Goal: Transaction & Acquisition: Book appointment/travel/reservation

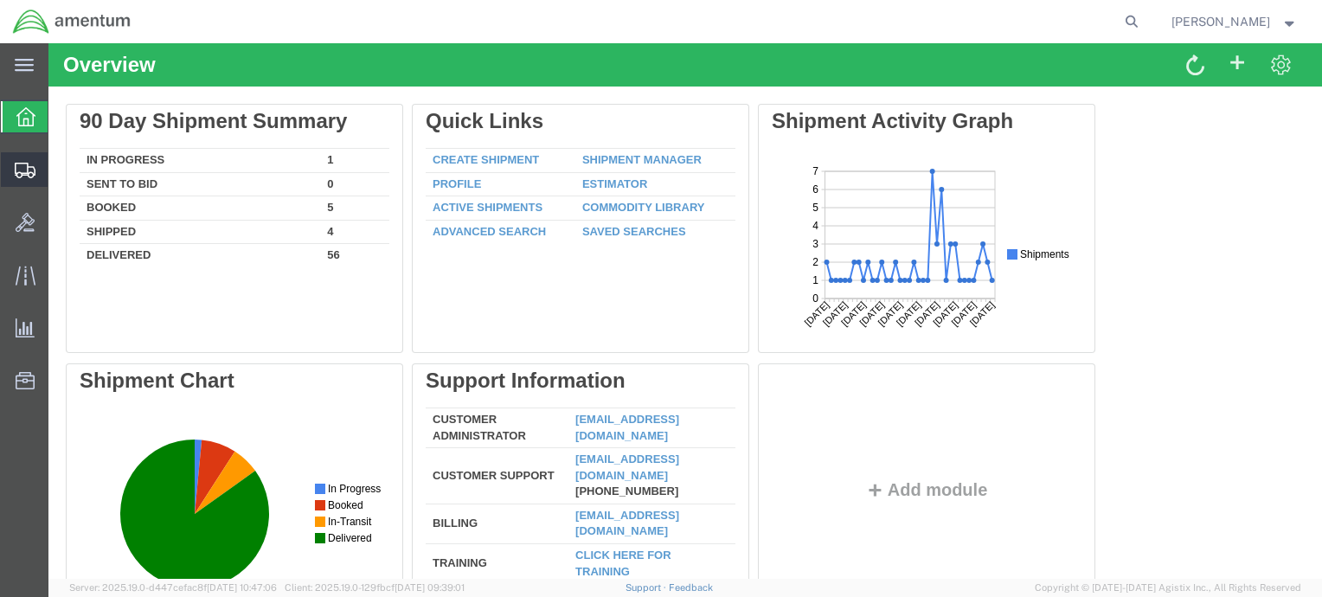
click at [21, 170] on icon at bounding box center [25, 171] width 21 height 16
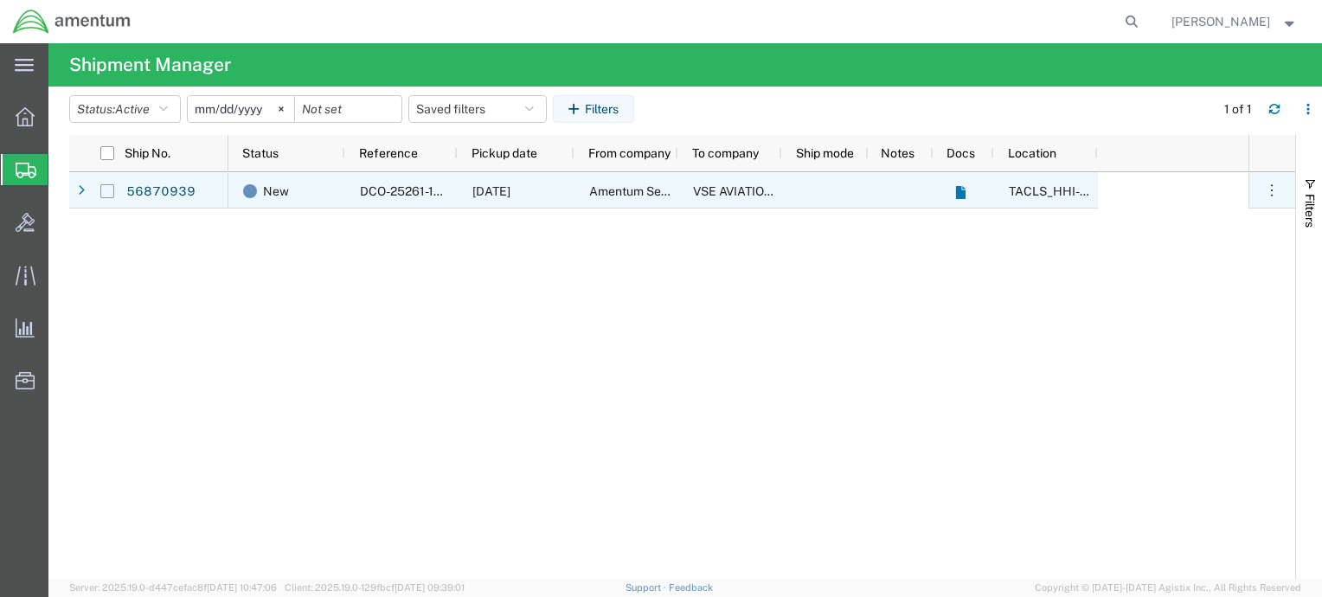
click at [108, 189] on input "Press Space to toggle row selection (unchecked)" at bounding box center [107, 191] width 14 height 14
checkbox input "true"
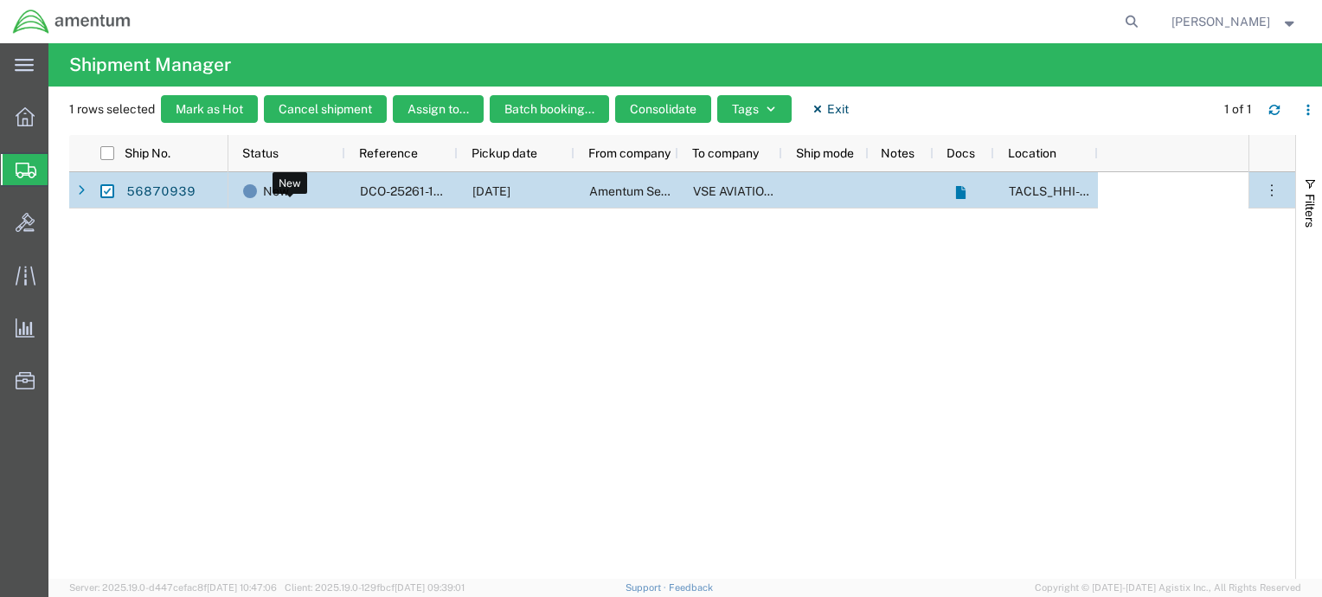
click at [272, 195] on span "New" at bounding box center [276, 191] width 26 height 36
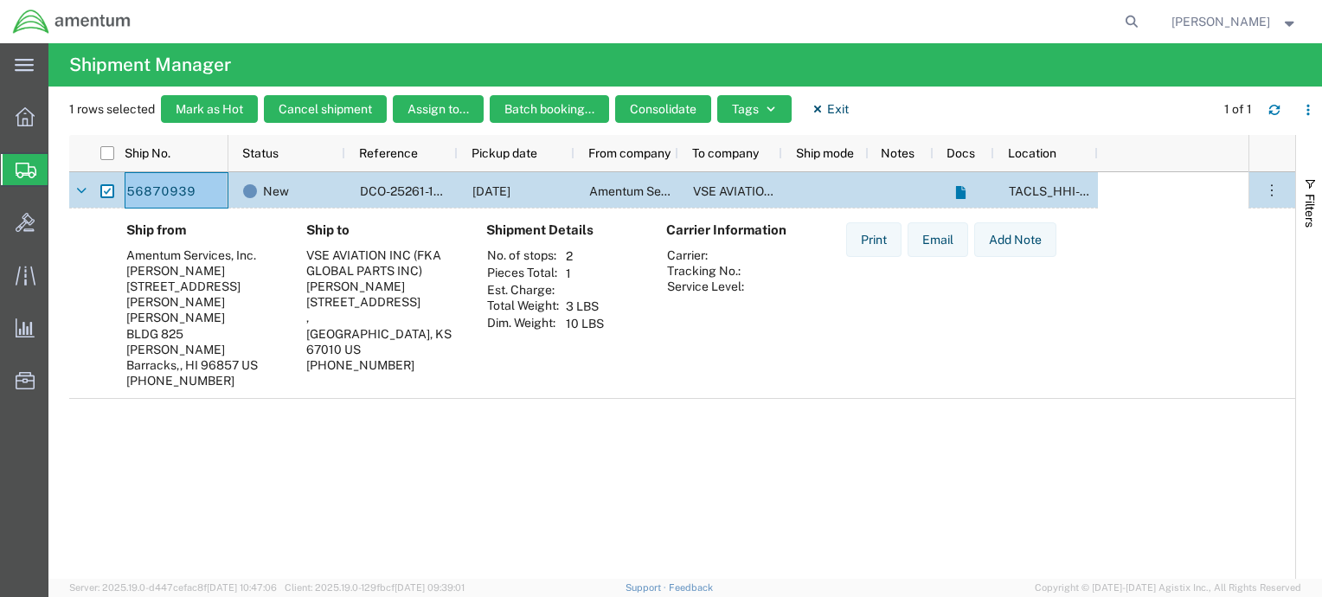
click at [0, 0] on span "Shipment Manager" at bounding box center [0, 0] width 0 height 0
click at [345, 191] on div "DCO-25261-168397" at bounding box center [401, 190] width 112 height 36
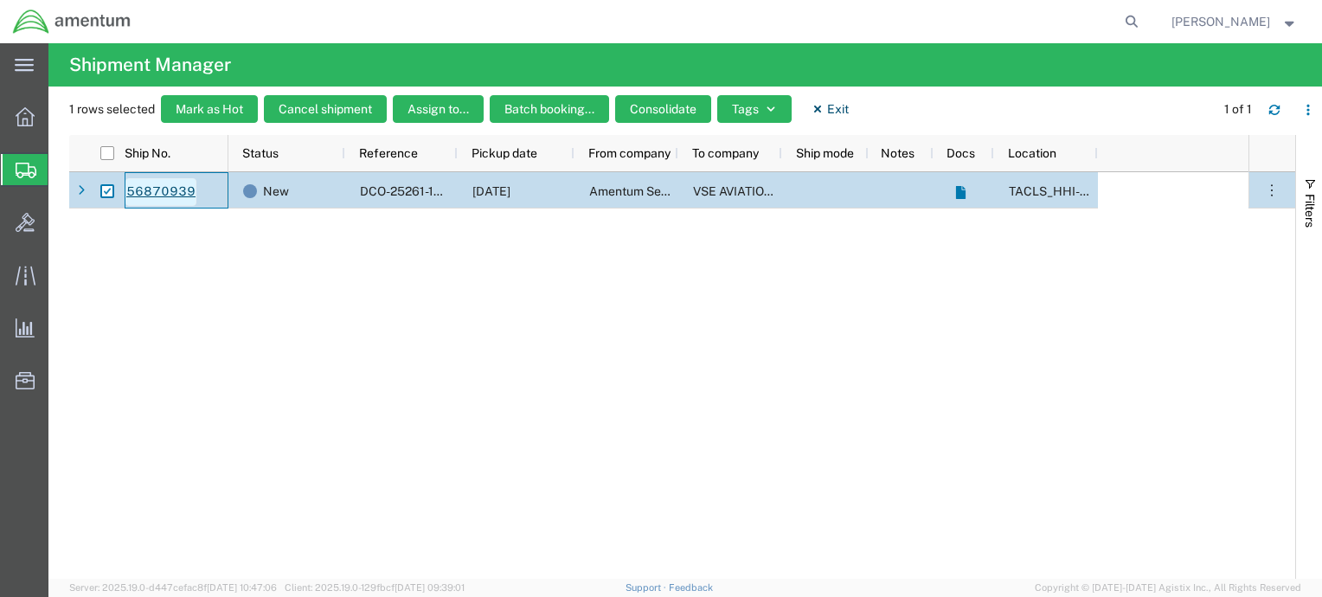
click at [164, 192] on link "56870939" at bounding box center [160, 192] width 71 height 28
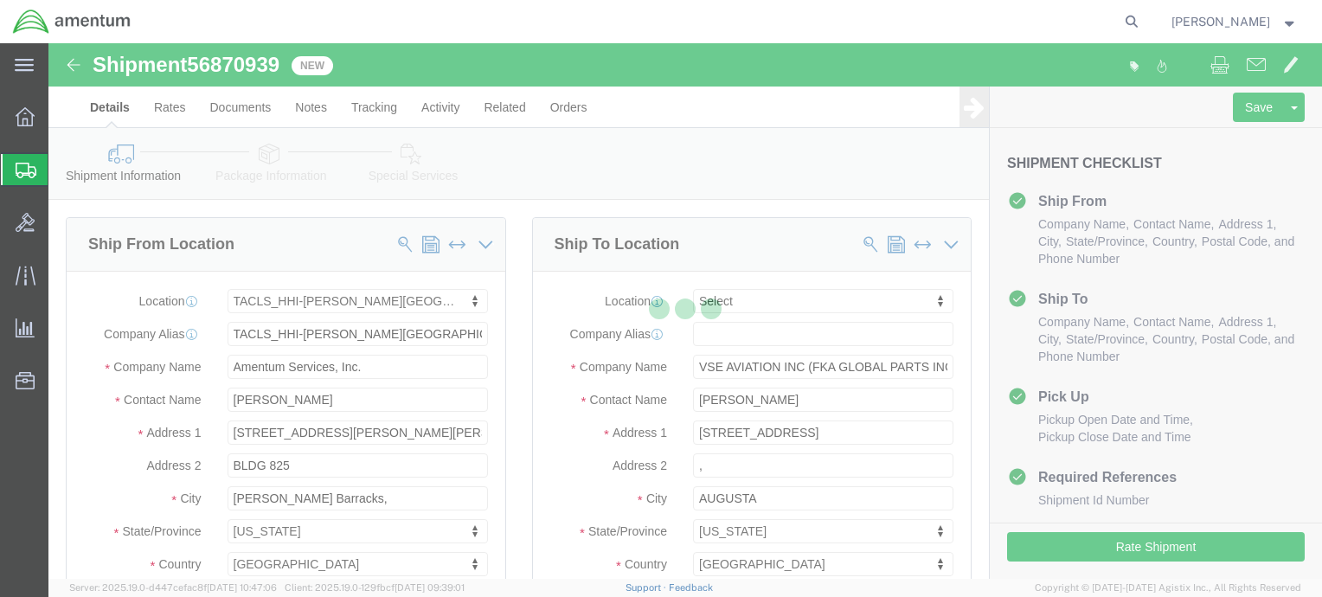
select select "42746"
select select
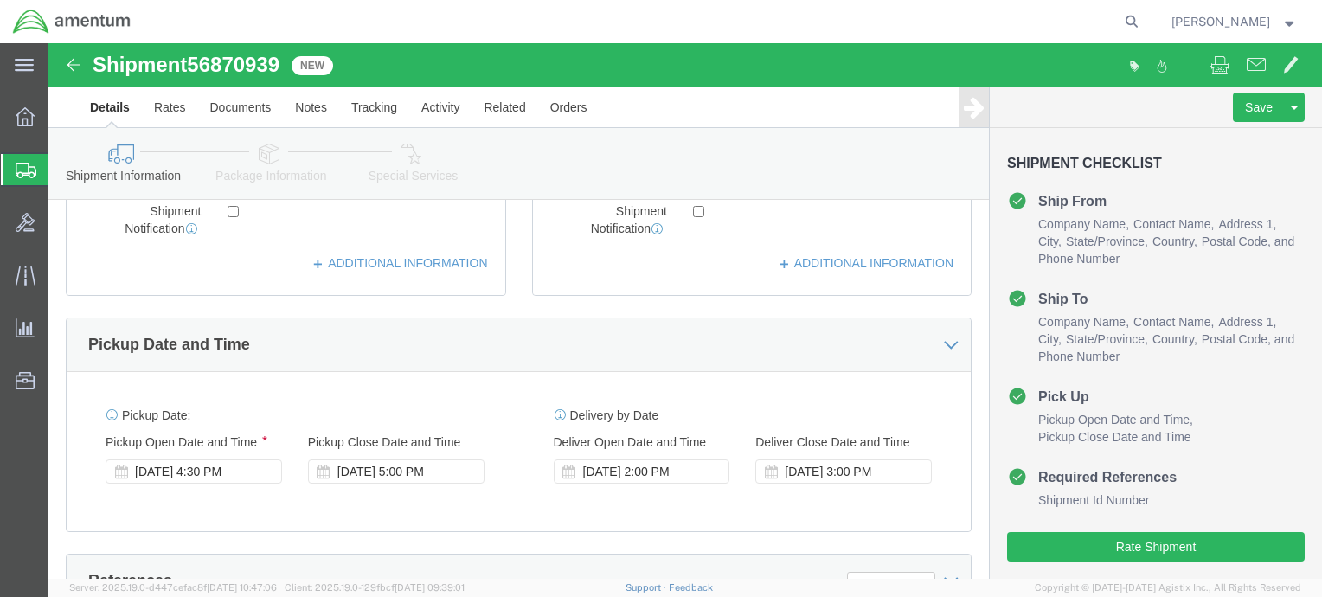
scroll to position [481, 0]
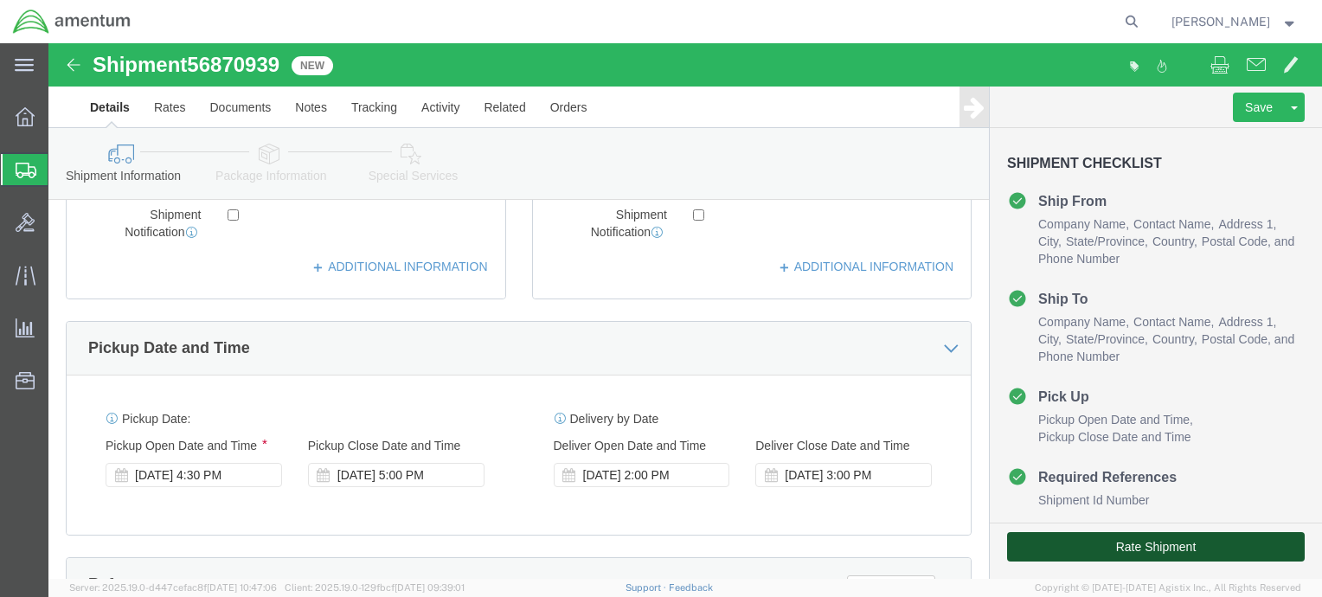
click button "Rate Shipment"
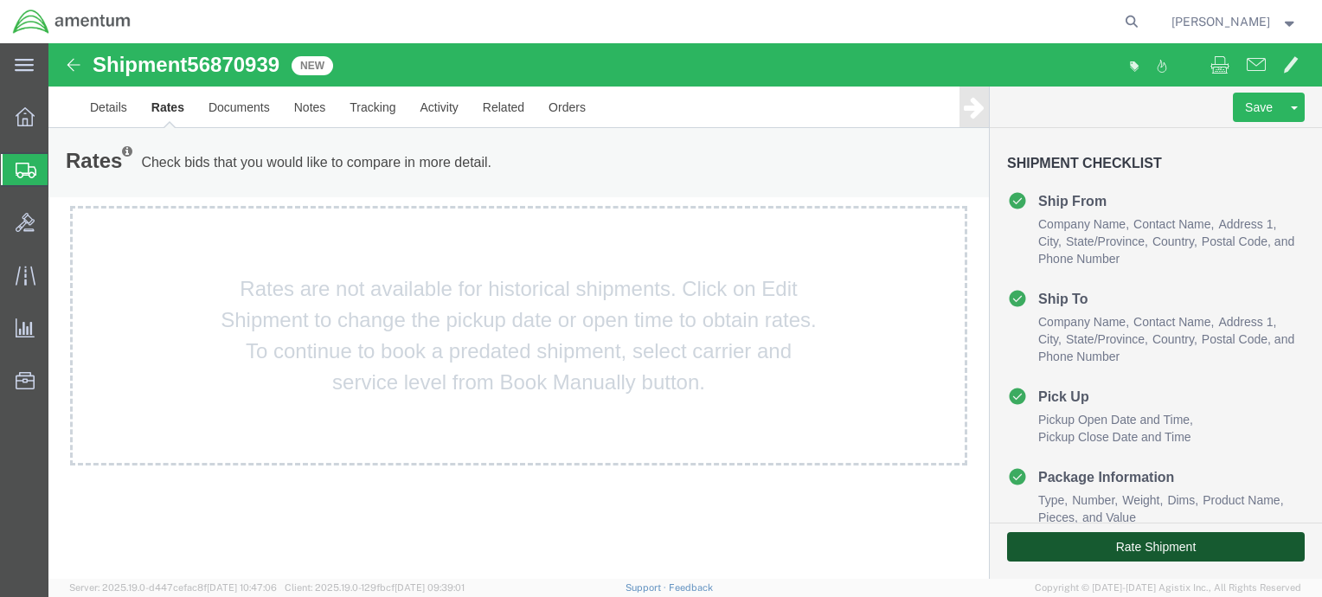
drag, startPoint x: 1033, startPoint y: 545, endPoint x: 896, endPoint y: 468, distance: 156.9
click at [896, 468] on div "Shipment 56870939 New Details Rates Documents Notes Tracking Activity Related O…" at bounding box center [684, 310] width 1273 height 535
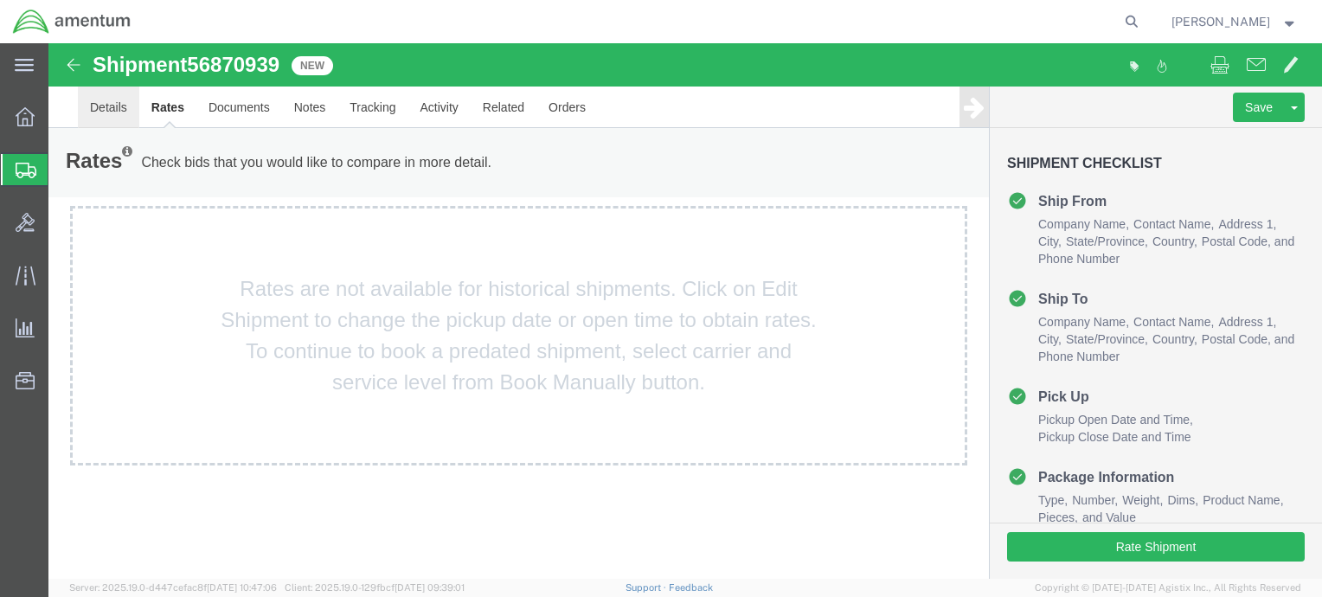
click at [97, 109] on link "Details" at bounding box center [108, 107] width 61 height 42
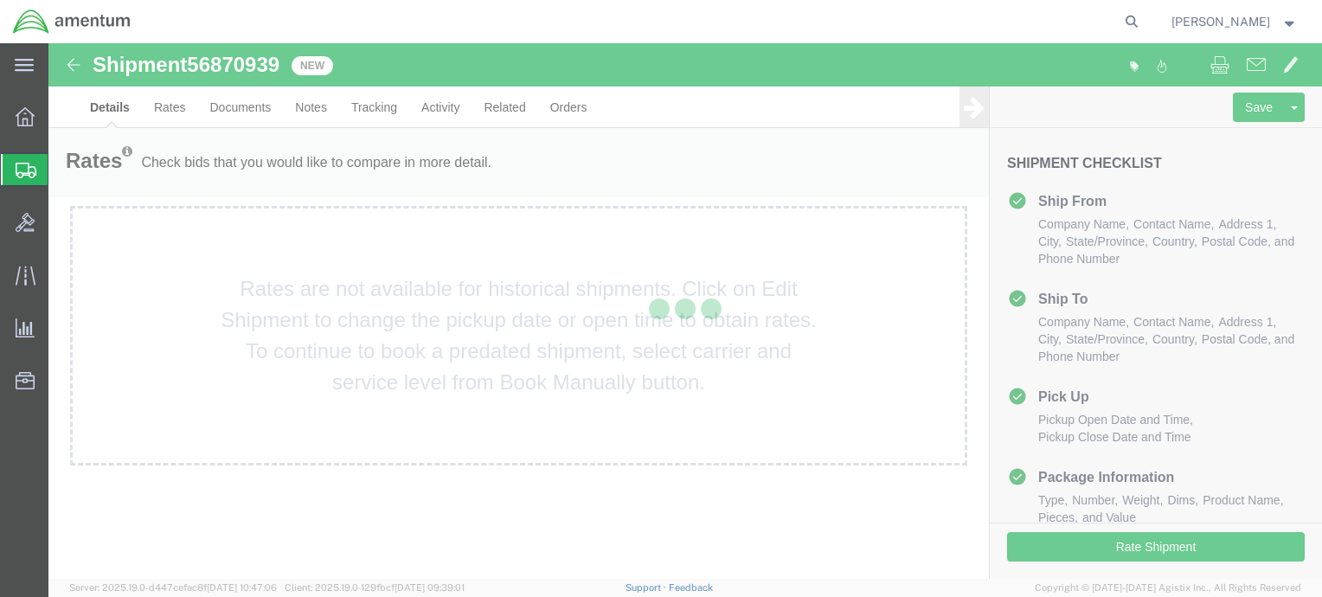
select select "42746"
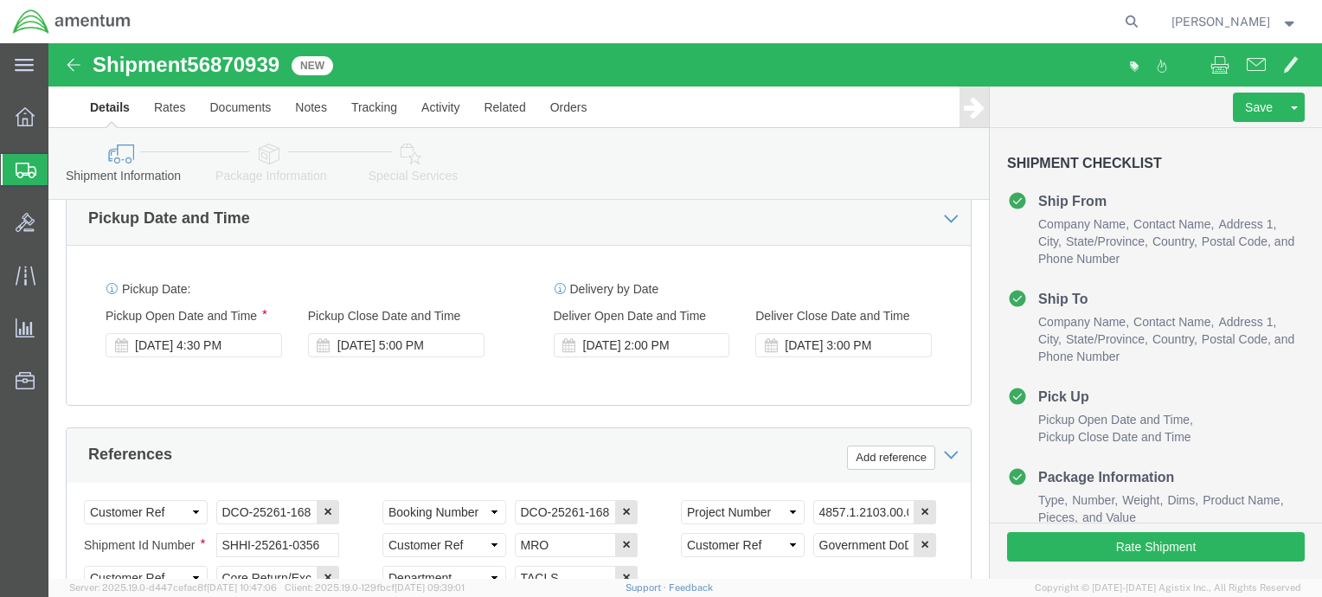
scroll to position [614, 0]
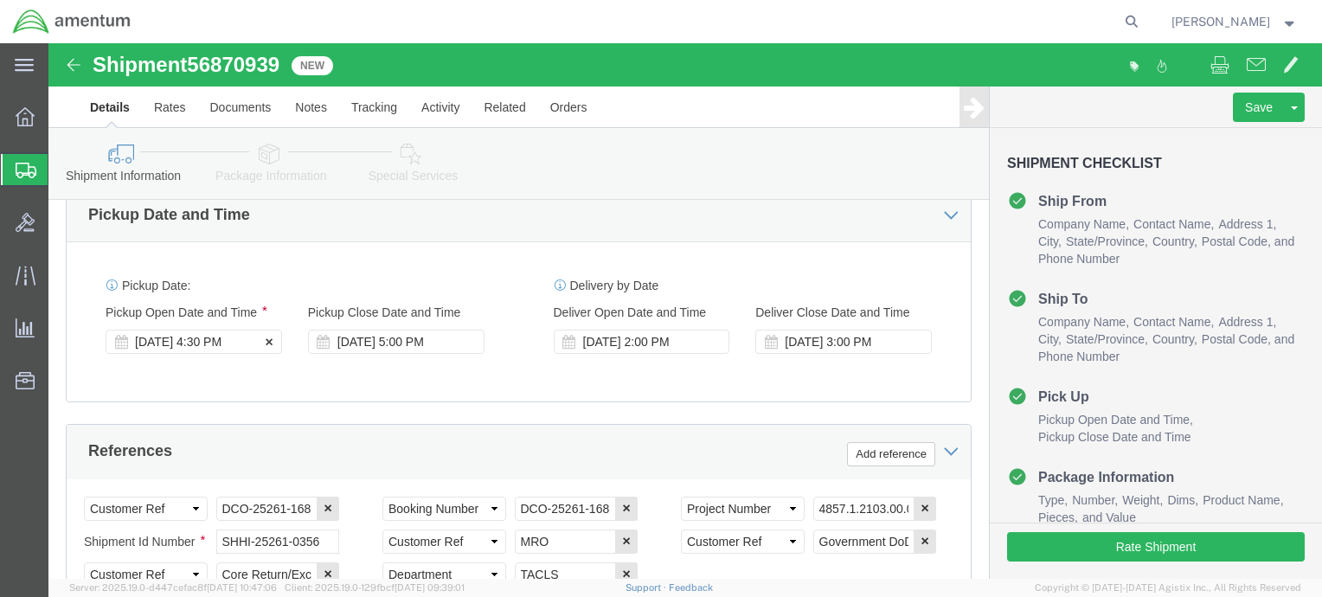
click div "[DATE] 4:30 PM"
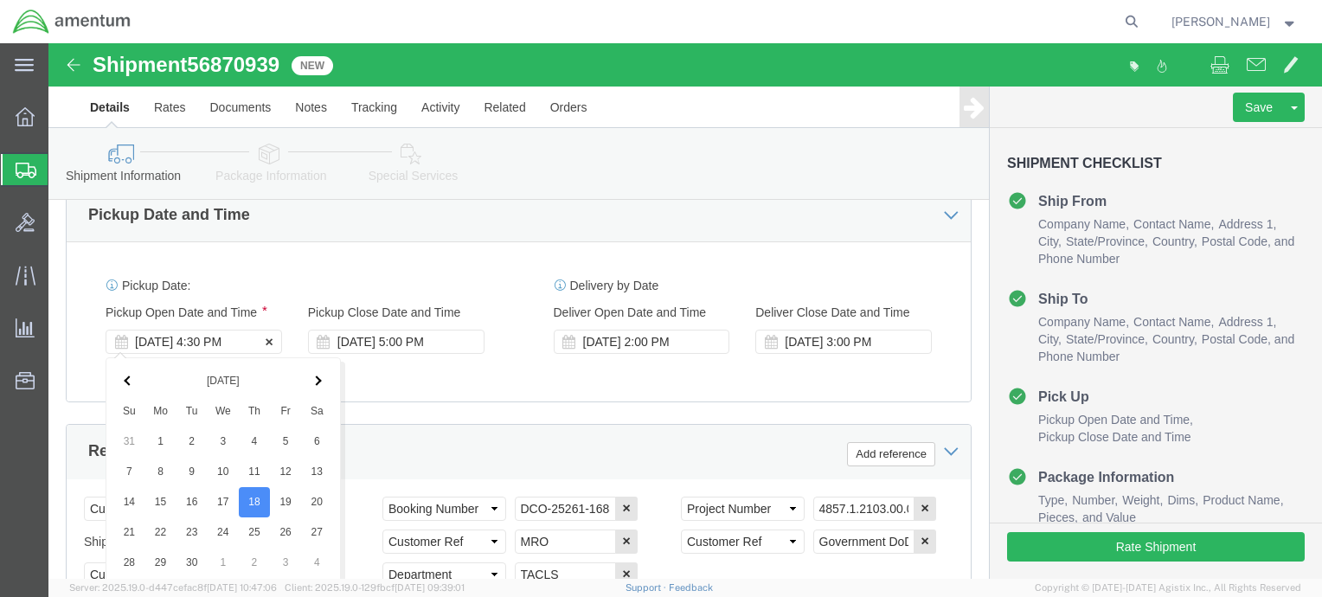
scroll to position [957, 0]
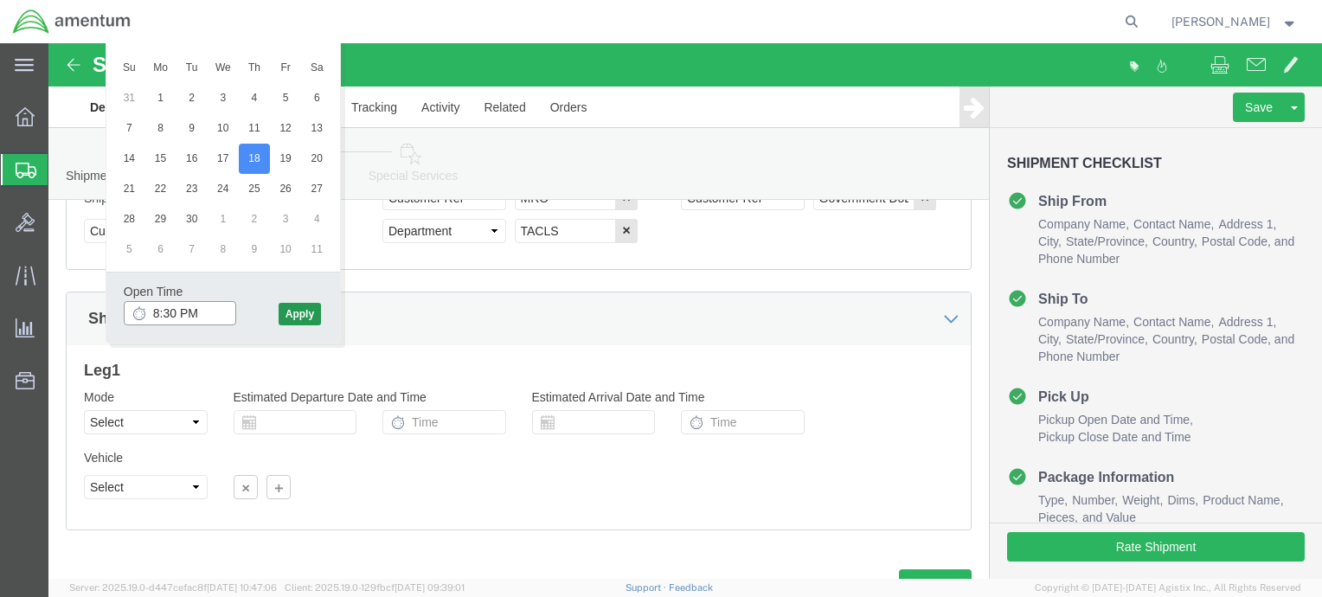
type input "8:30 PM"
click button "Apply"
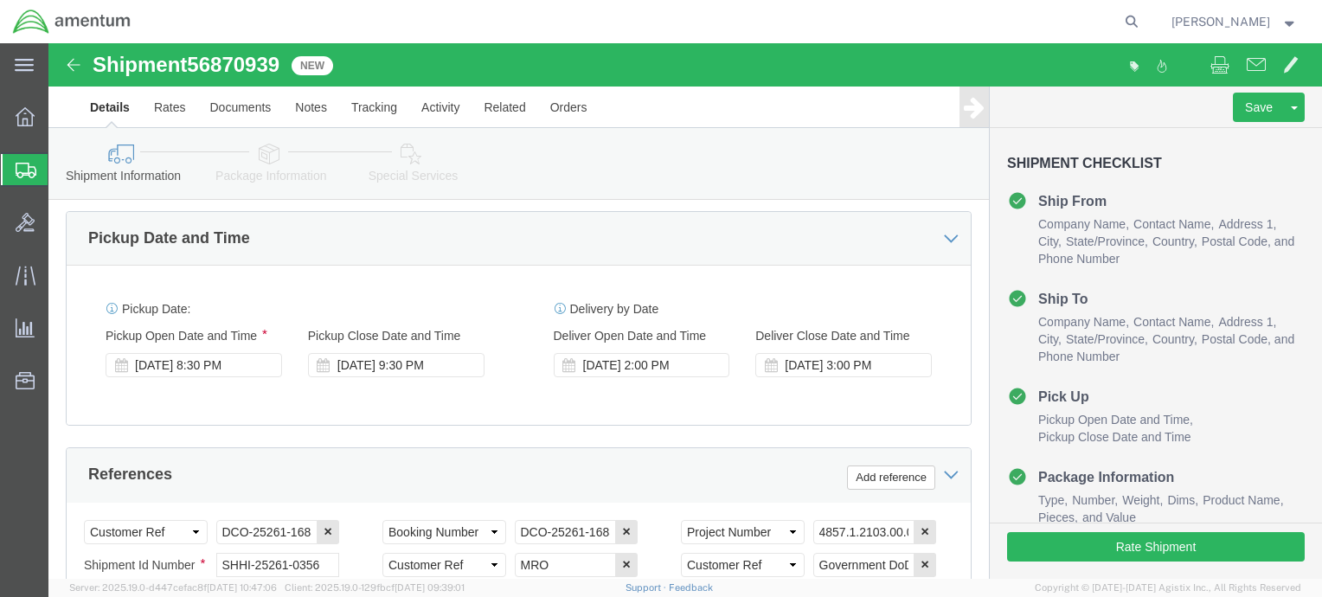
scroll to position [588, 0]
click icon
click div "[DATE] 9:30 PM"
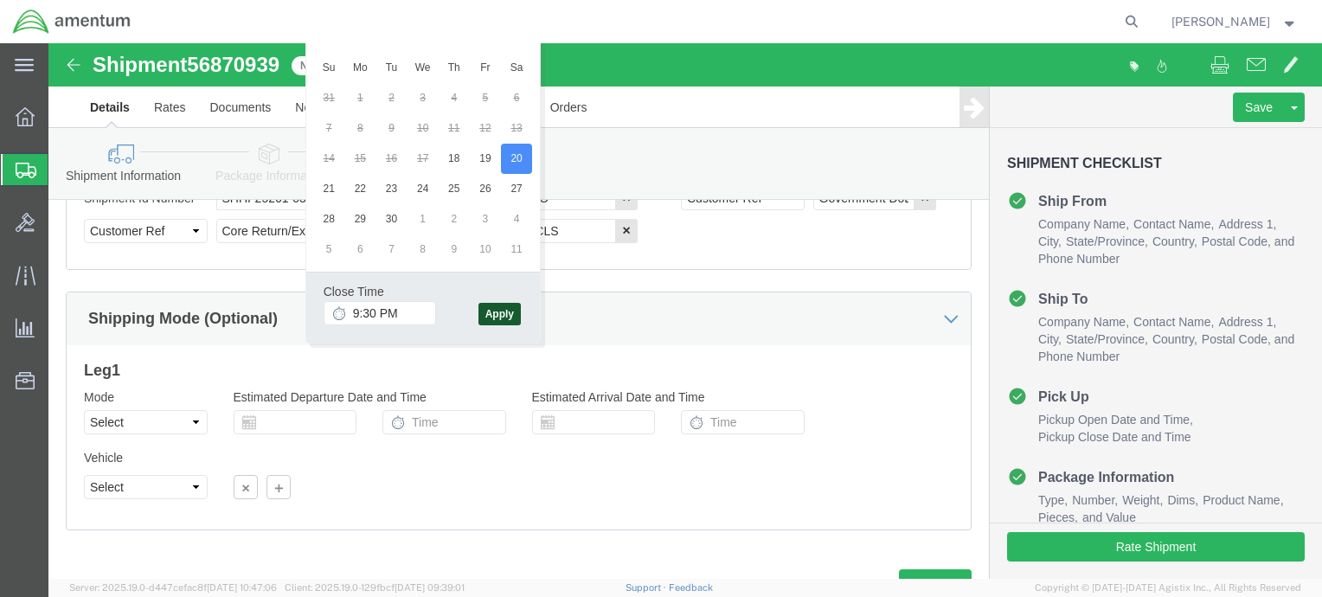
click button "Apply"
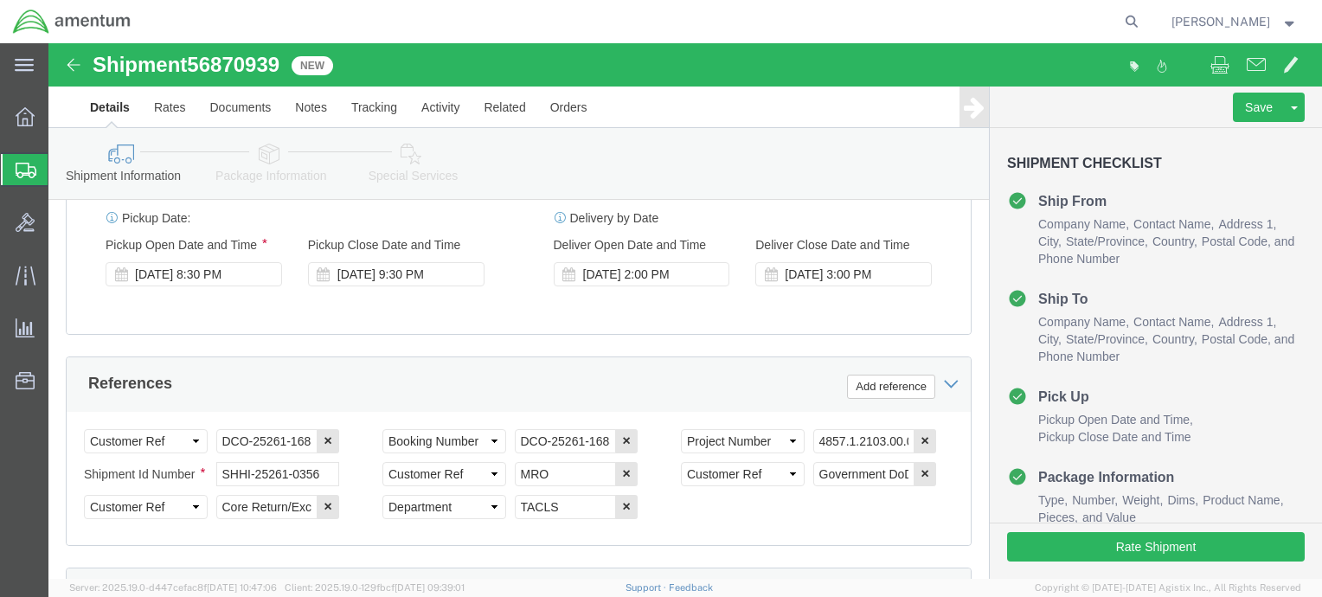
scroll to position [677, 0]
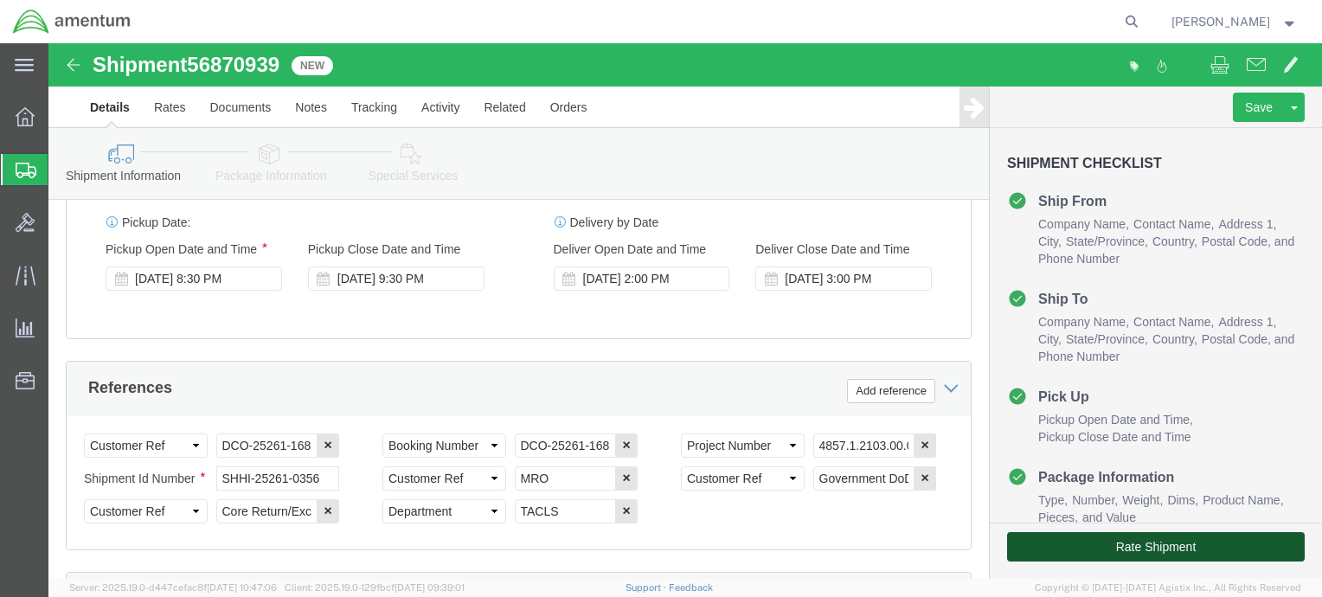
click button "Rate Shipment"
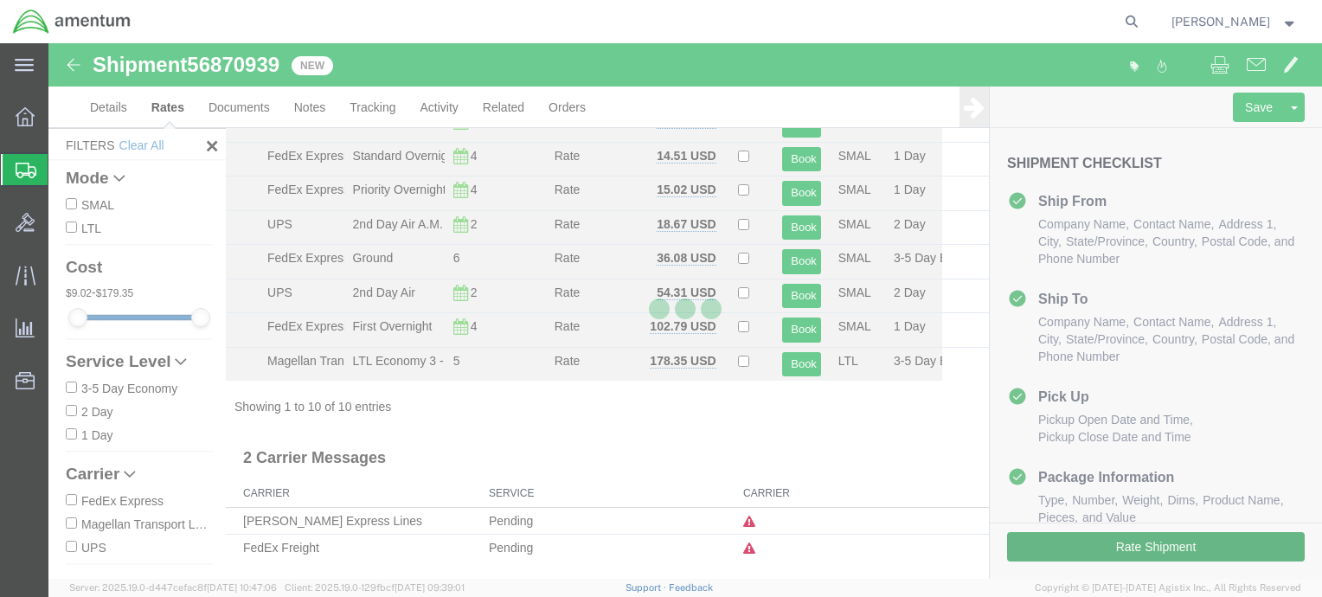
scroll to position [152, 0]
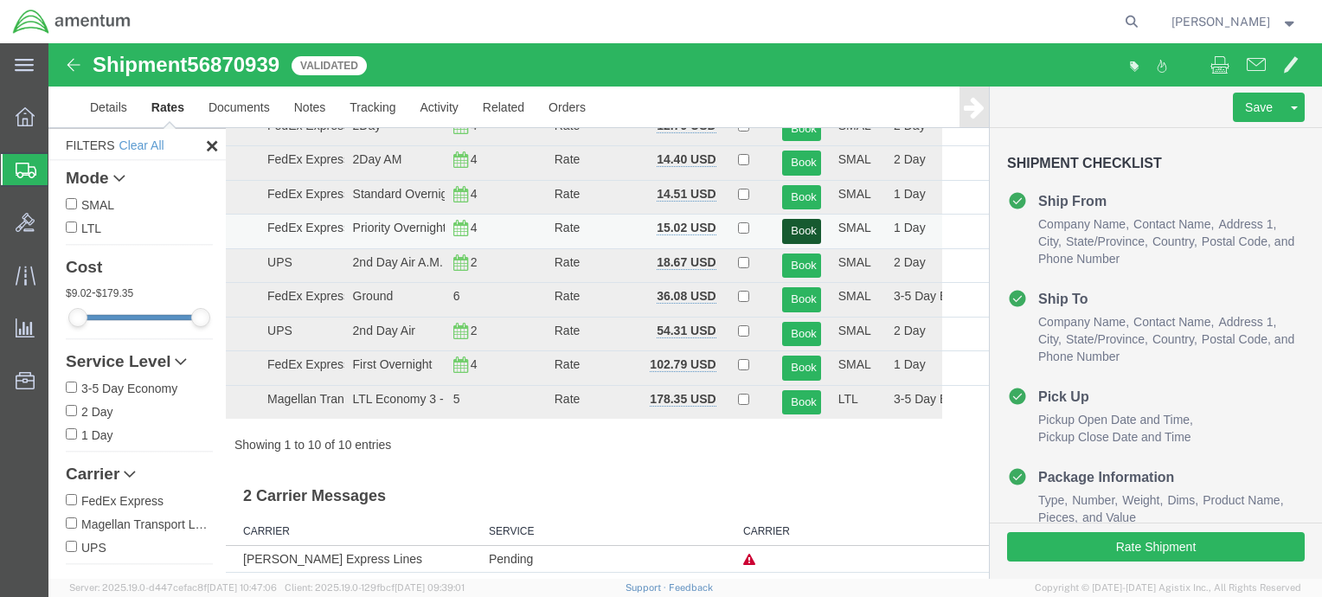
click at [785, 236] on button "Book" at bounding box center [801, 231] width 38 height 25
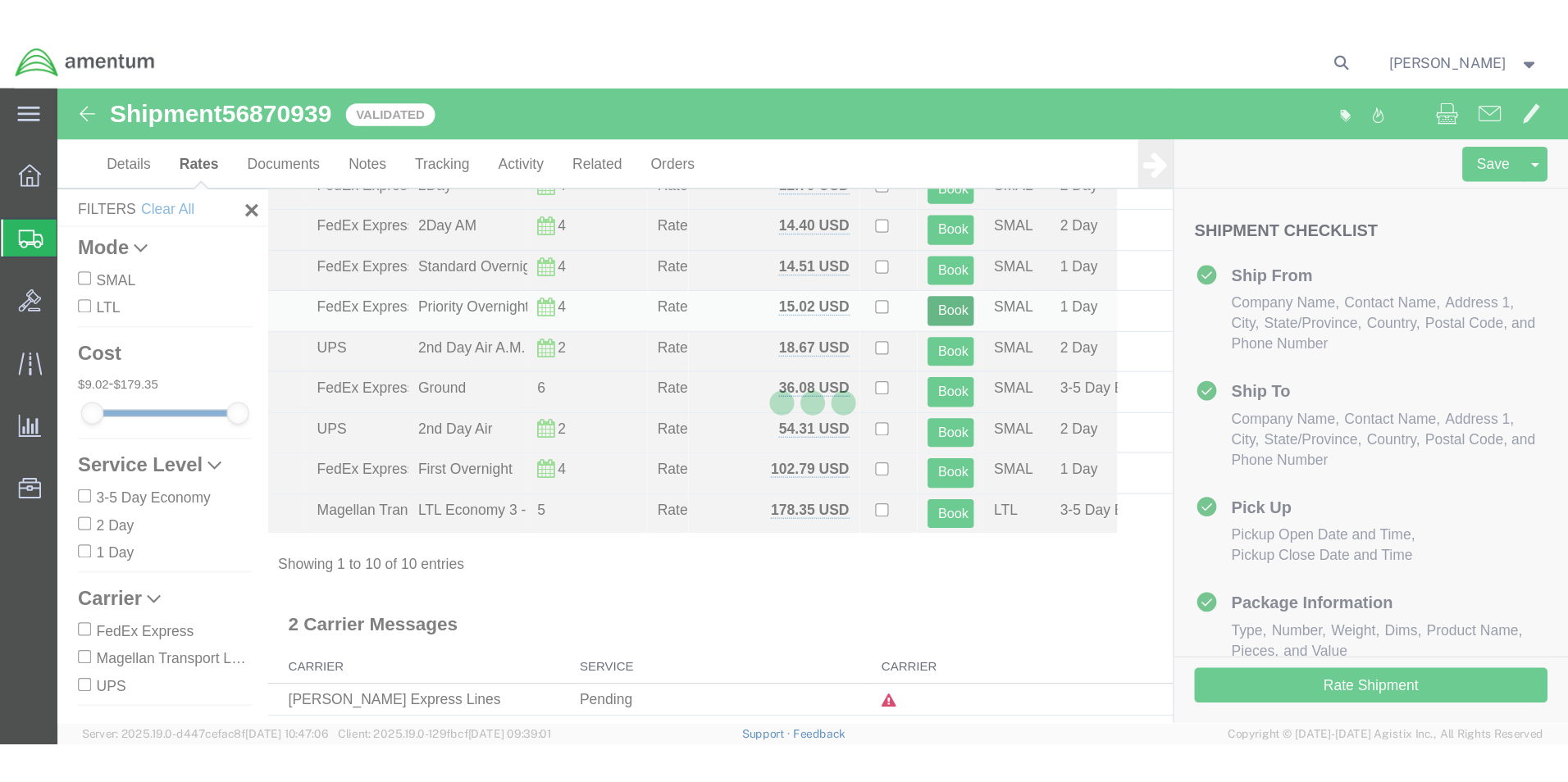
scroll to position [0, 0]
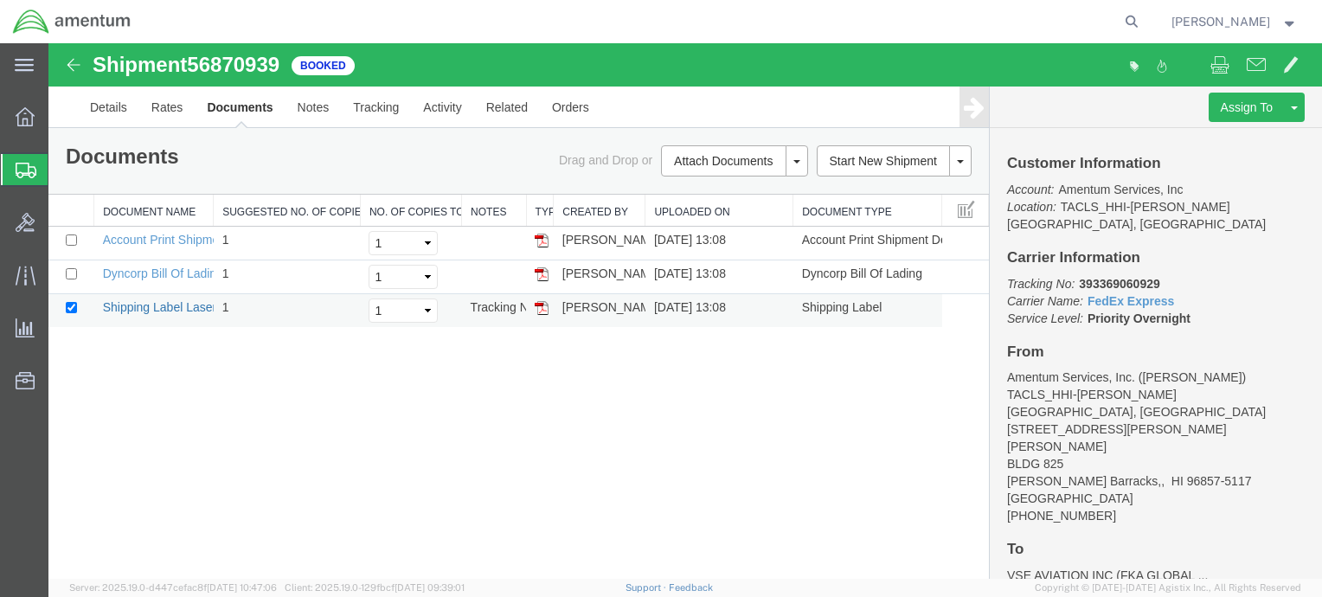
click at [201, 307] on link "Shipping Label Laser" at bounding box center [160, 307] width 114 height 14
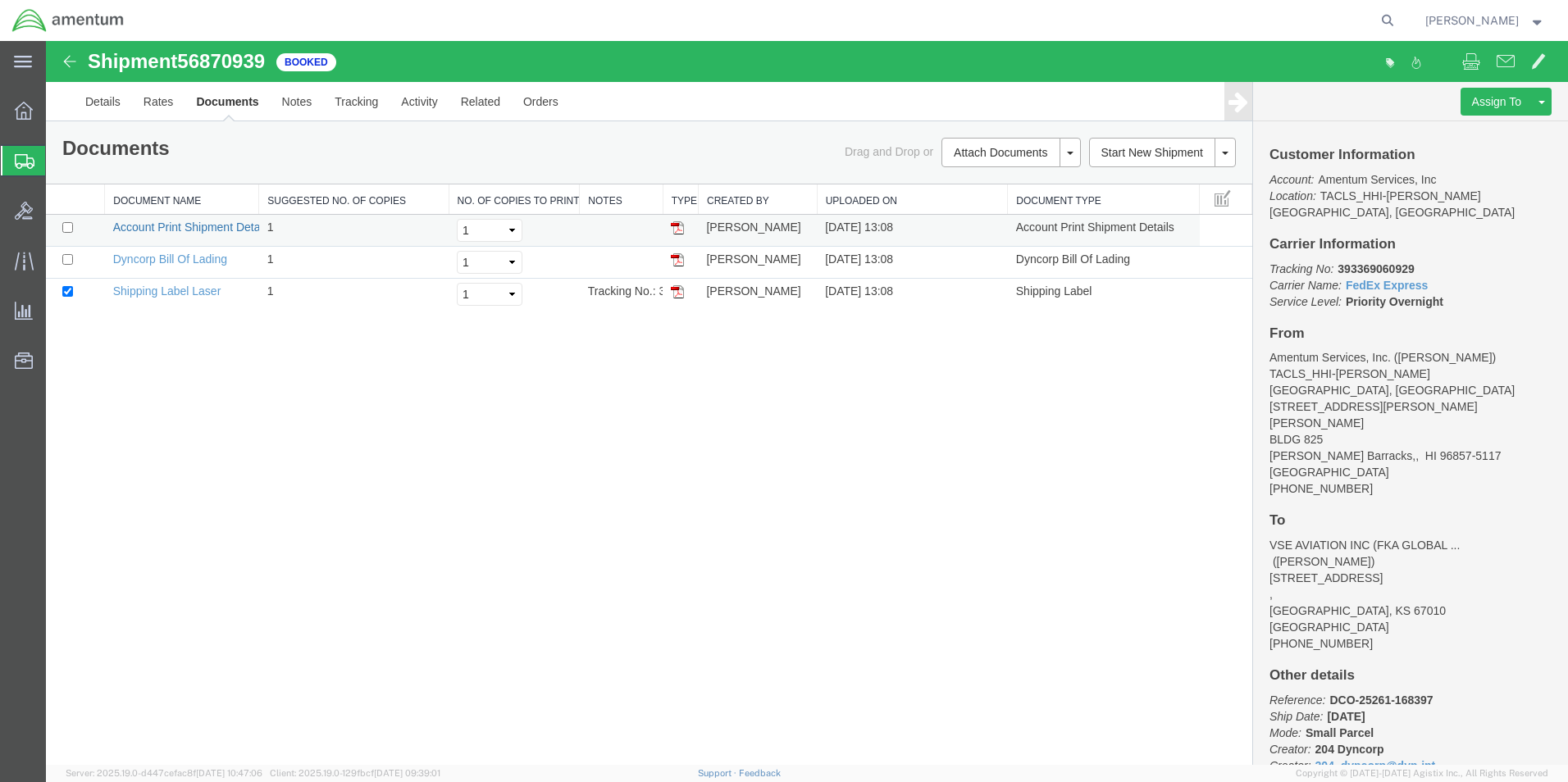
click at [200, 226] on link "Account Print Shipment Details" at bounding box center [191, 227] width 158 height 13
